Goal: Complete application form: Complete application form

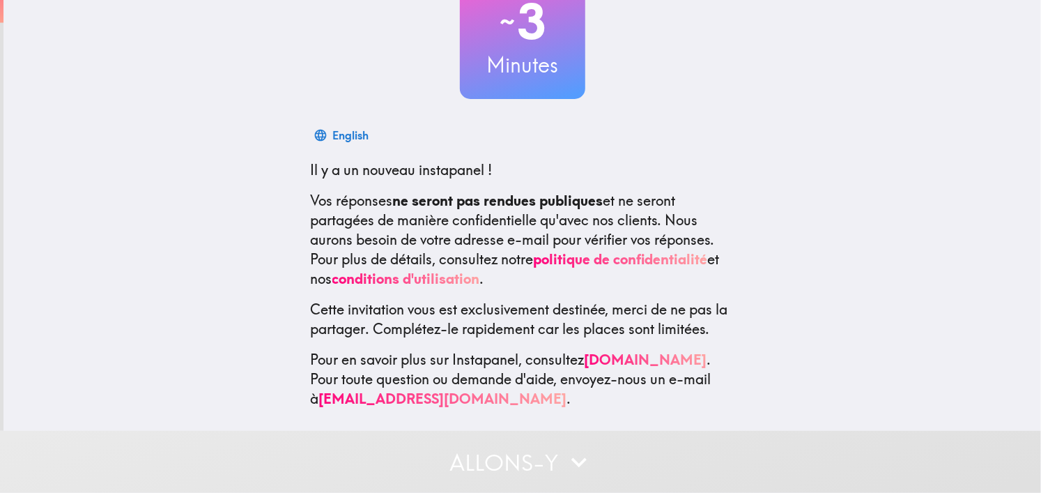
scroll to position [125, 0]
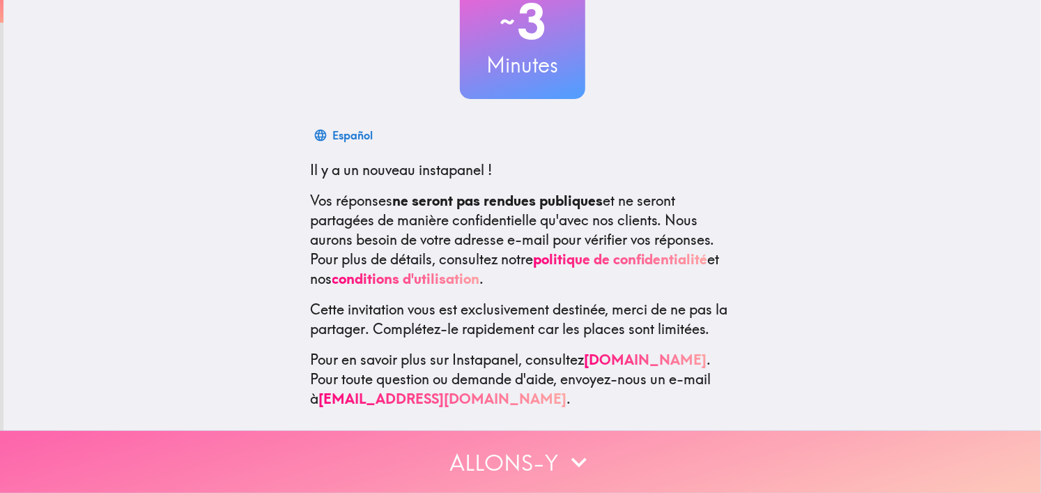
click at [555, 445] on button "Allons-y" at bounding box center [520, 462] width 1041 height 62
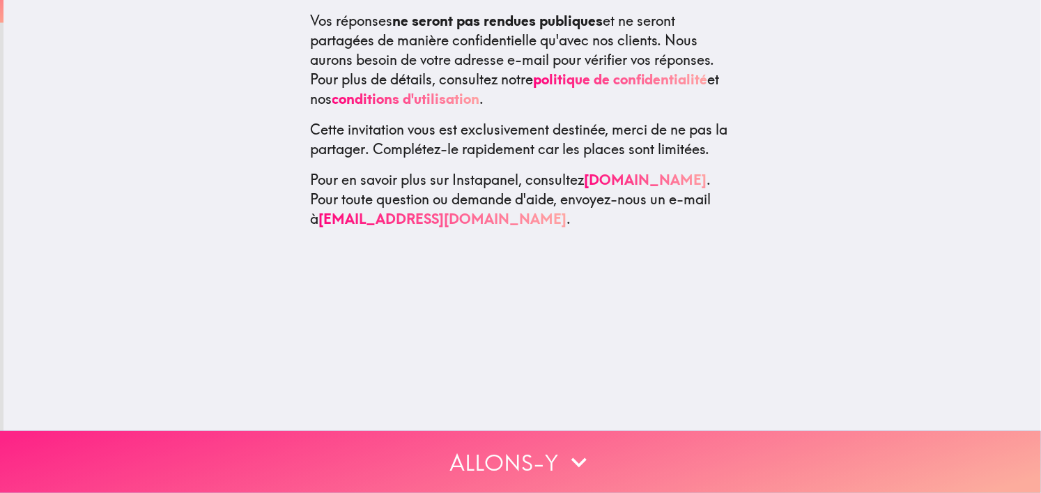
scroll to position [0, 0]
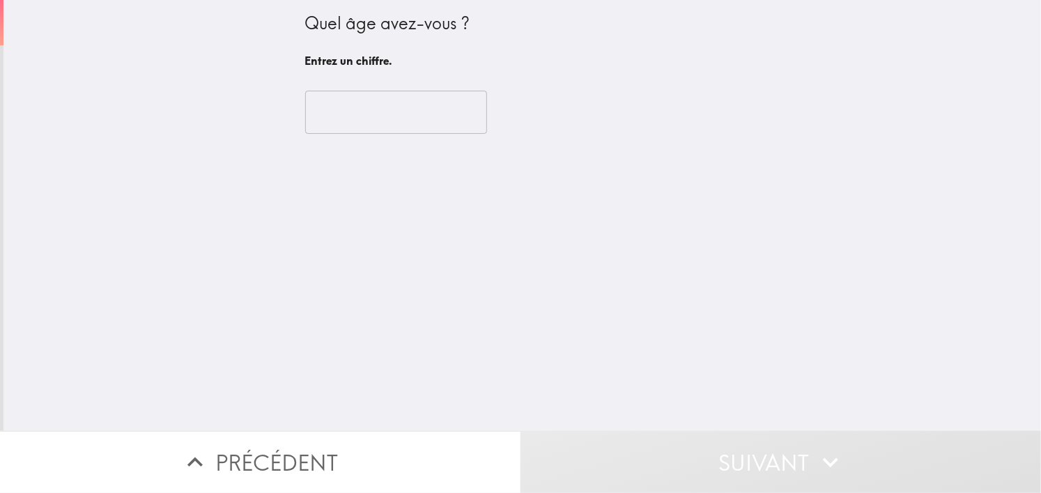
click at [353, 109] on input "number" at bounding box center [396, 112] width 182 height 43
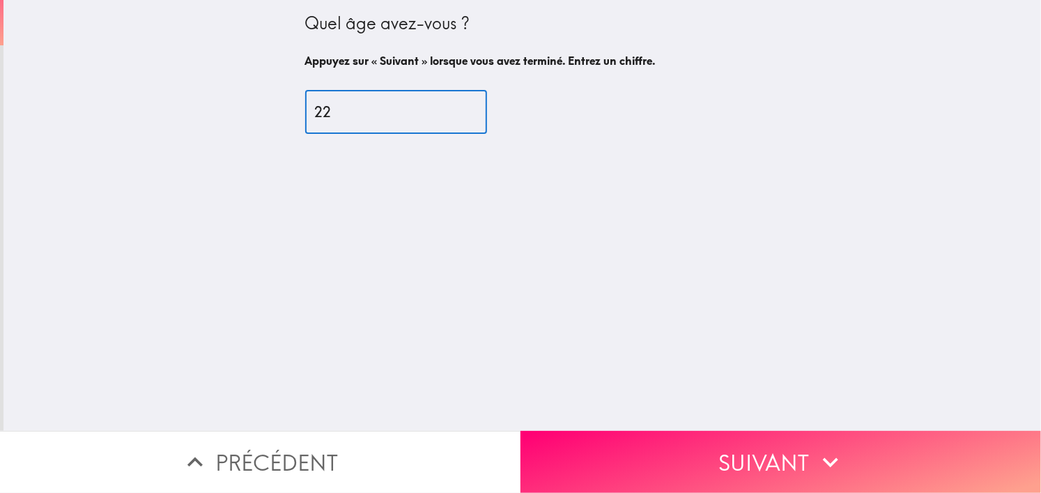
type input "22"
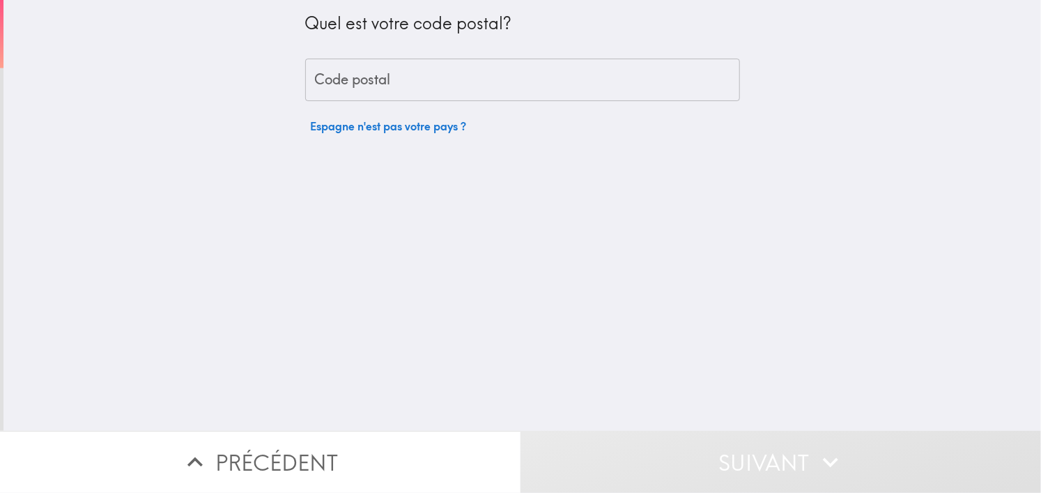
click at [505, 90] on input "Code postal" at bounding box center [522, 80] width 435 height 43
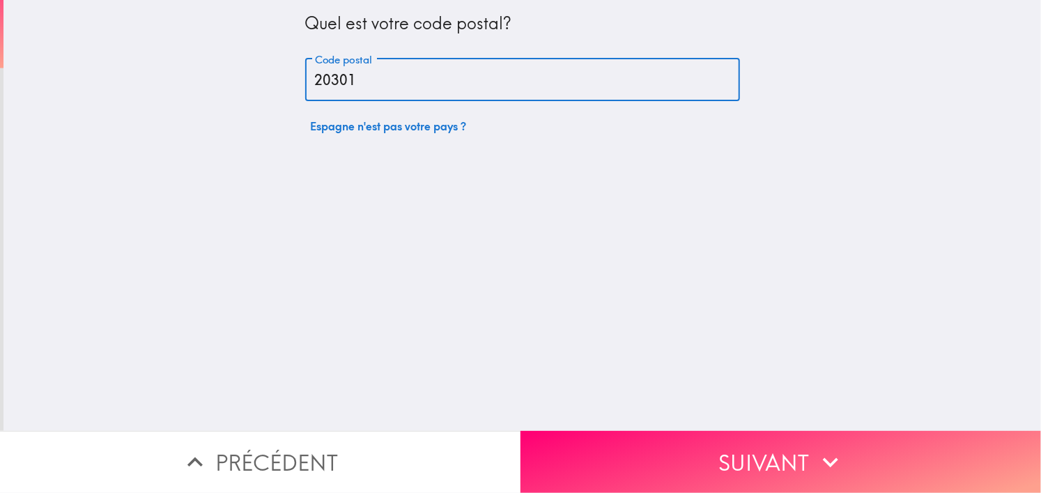
type input "20301"
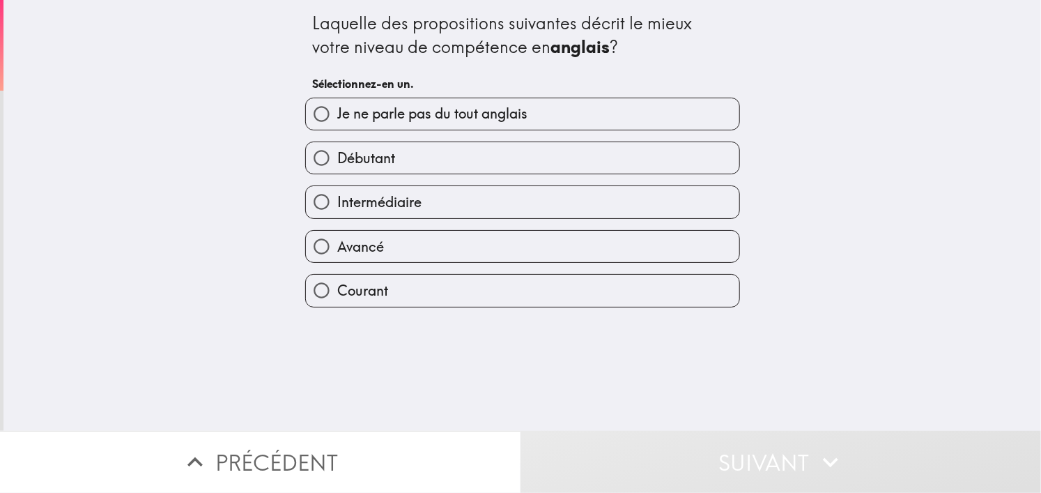
click at [397, 247] on label "Avancé" at bounding box center [522, 246] width 433 height 31
click at [337, 247] on input "Avancé" at bounding box center [321, 246] width 31 height 31
radio input "true"
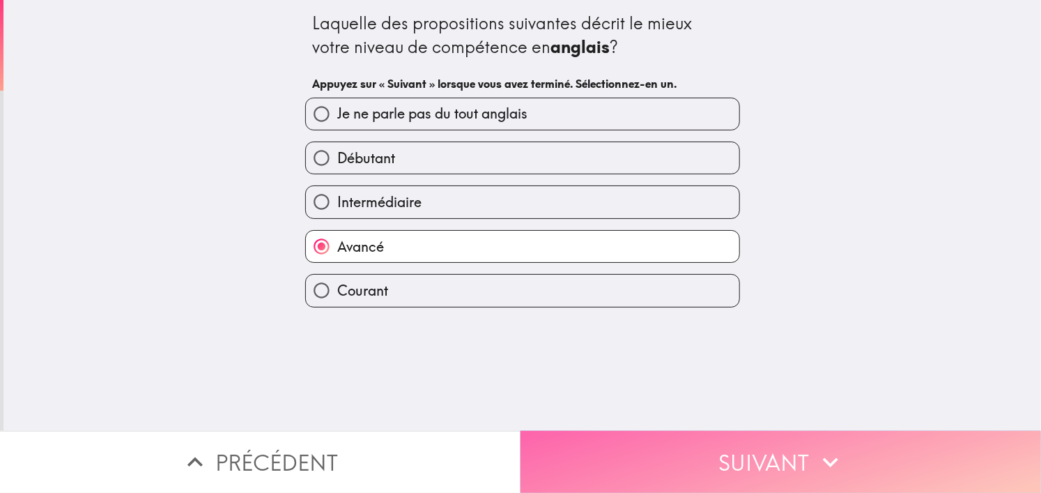
click at [724, 440] on button "Suivant" at bounding box center [781, 462] width 521 height 62
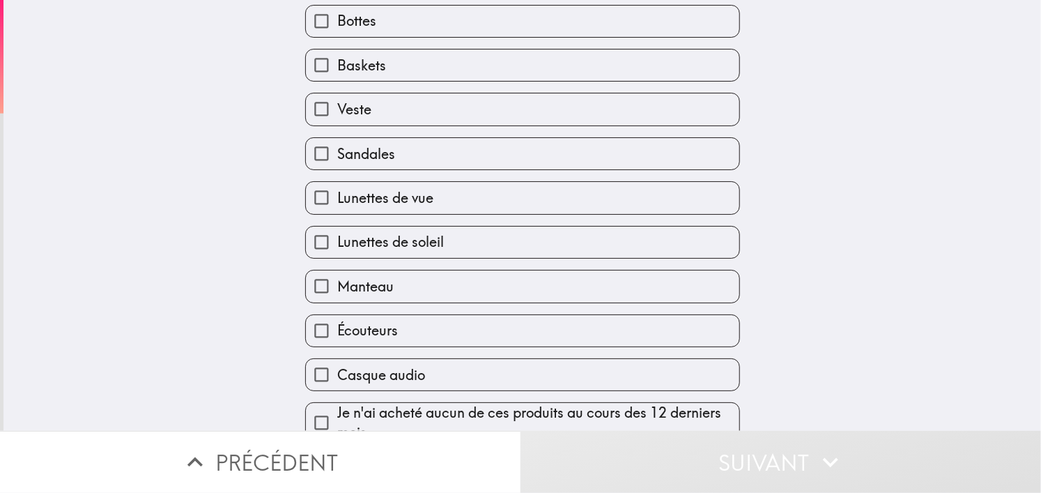
scroll to position [111, 0]
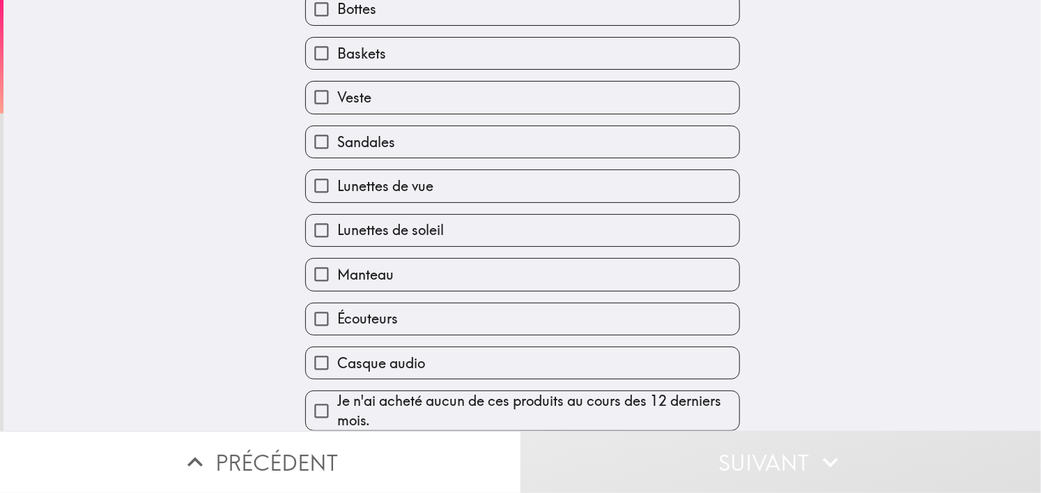
click at [390, 309] on label "Écouteurs" at bounding box center [522, 318] width 433 height 31
click at [337, 309] on input "Écouteurs" at bounding box center [321, 318] width 31 height 31
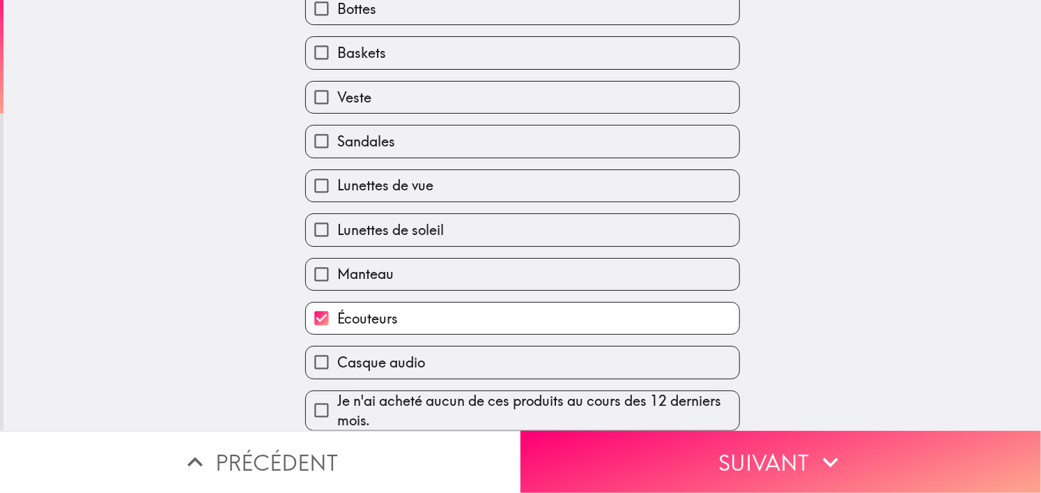
click at [394, 309] on label "Écouteurs" at bounding box center [522, 317] width 433 height 31
click at [337, 309] on input "Écouteurs" at bounding box center [321, 317] width 31 height 31
checkbox input "false"
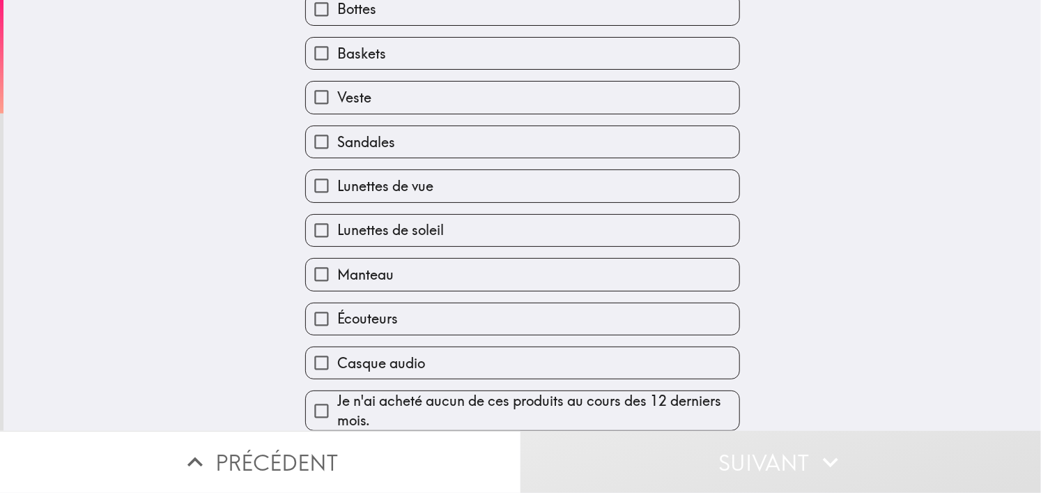
click at [376, 267] on span "Manteau" at bounding box center [365, 275] width 56 height 20
click at [337, 267] on input "Manteau" at bounding box center [321, 274] width 31 height 31
checkbox input "true"
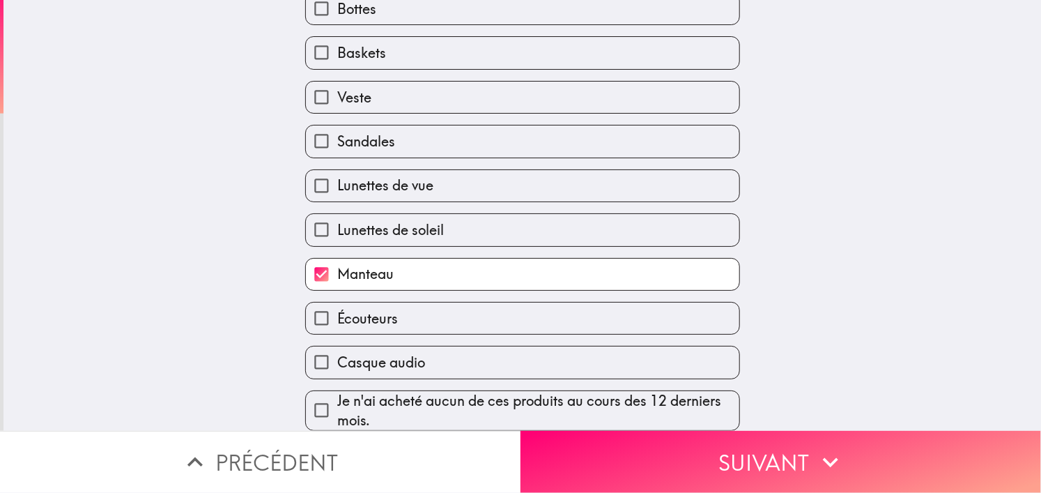
scroll to position [128, 0]
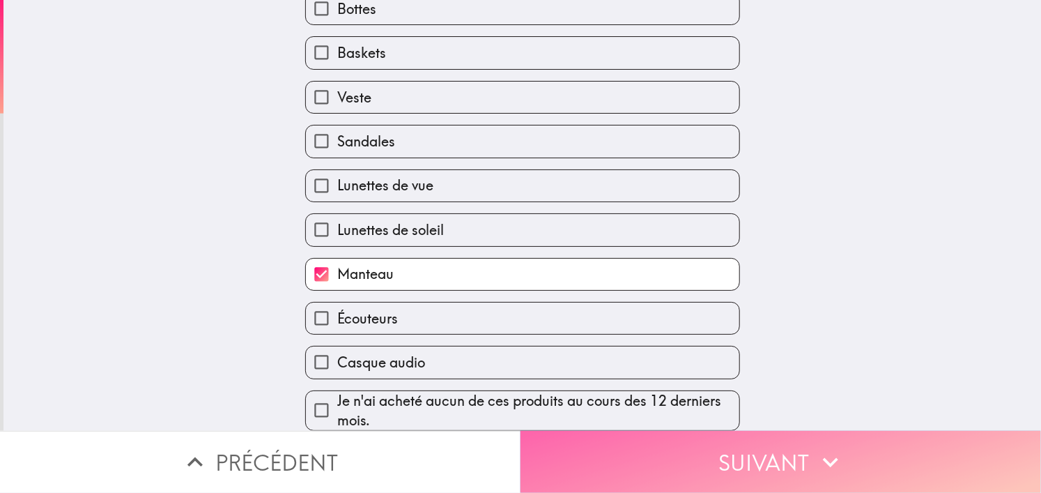
click at [579, 437] on button "Suivant" at bounding box center [781, 462] width 521 height 62
